Goal: Information Seeking & Learning: Learn about a topic

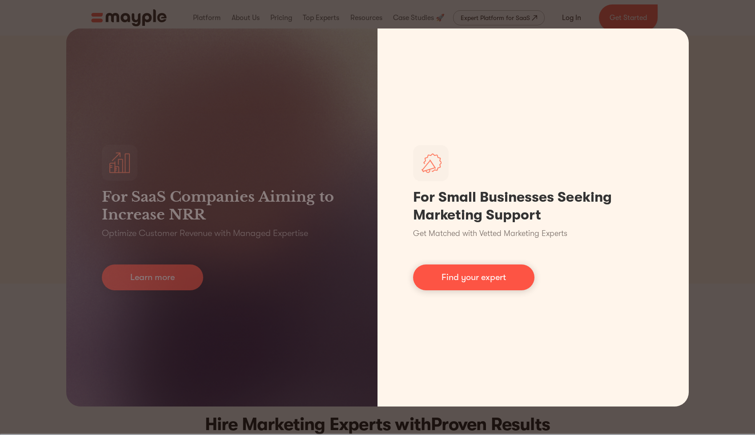
click at [474, 284] on link "Find your expert" at bounding box center [473, 277] width 121 height 26
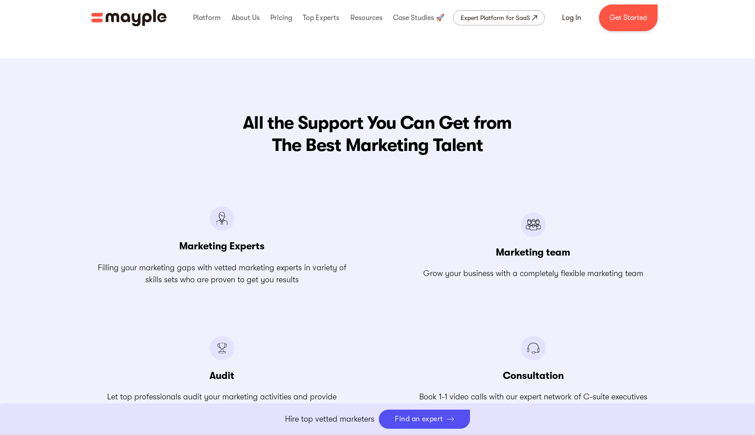
scroll to position [970, 0]
click at [411, 419] on link "Boost Your eCommerce Business Mayple's in your corner to help you make the righ…" at bounding box center [377, 419] width 755 height 32
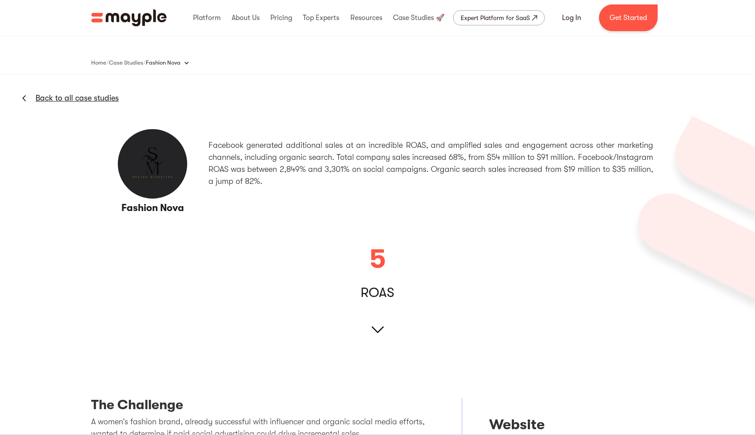
click at [161, 176] on img at bounding box center [152, 163] width 71 height 71
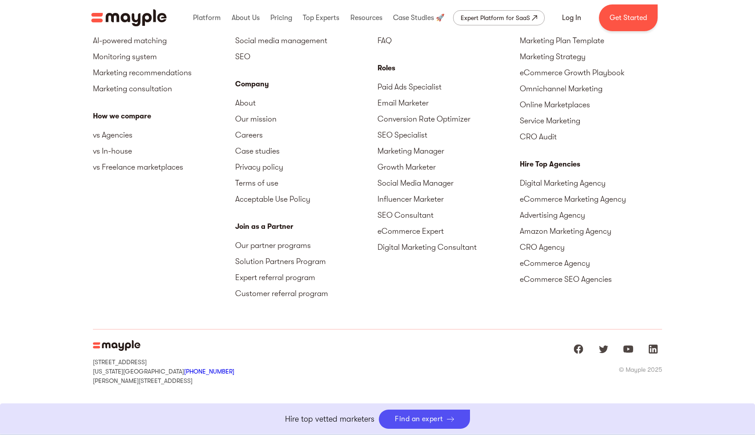
scroll to position [1346, 0]
